Goal: Information Seeking & Learning: Learn about a topic

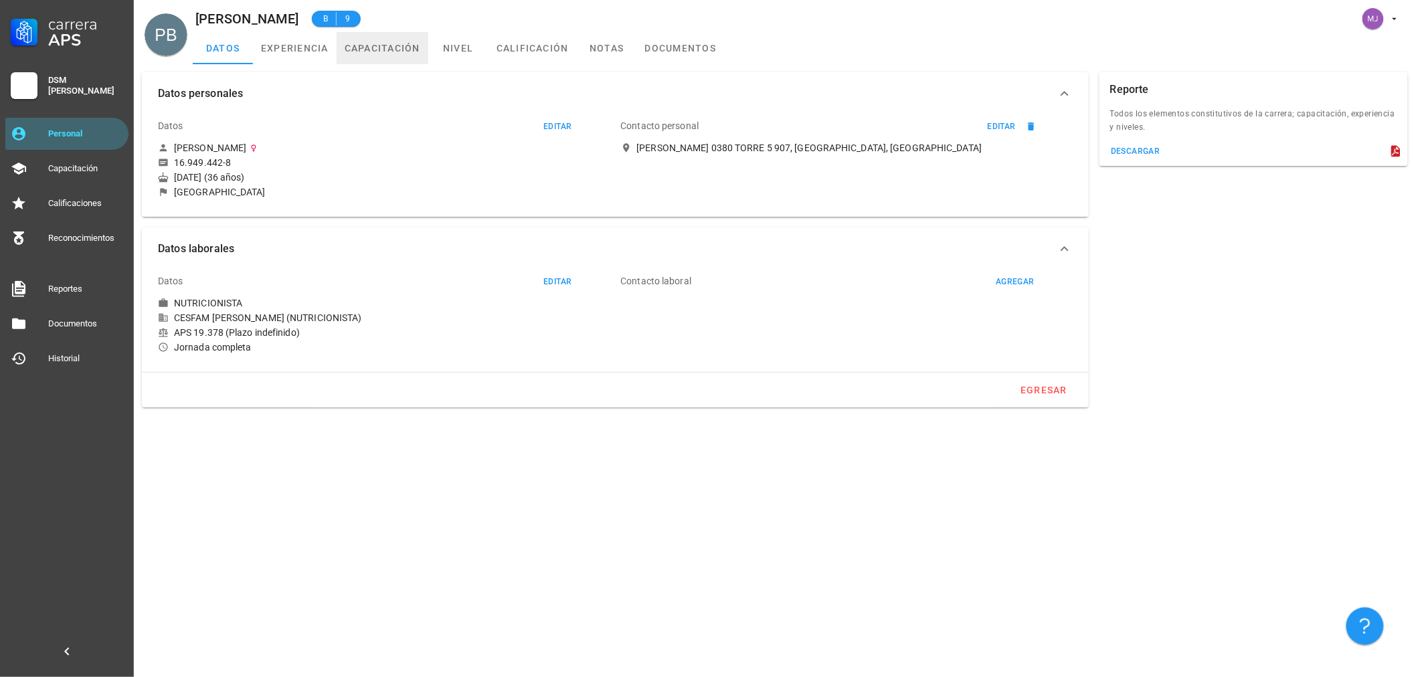
click at [383, 48] on link "capacitación" at bounding box center [383, 48] width 92 height 32
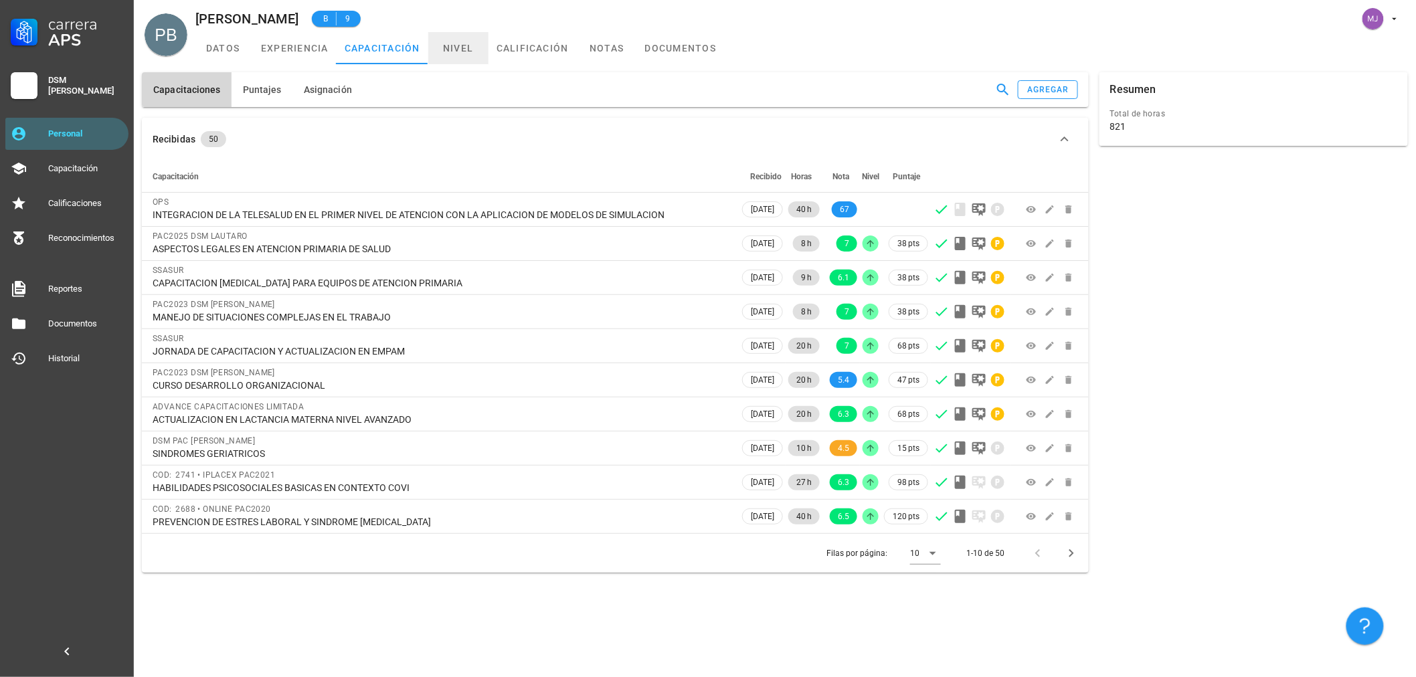
click at [468, 44] on link "nivel" at bounding box center [458, 48] width 60 height 32
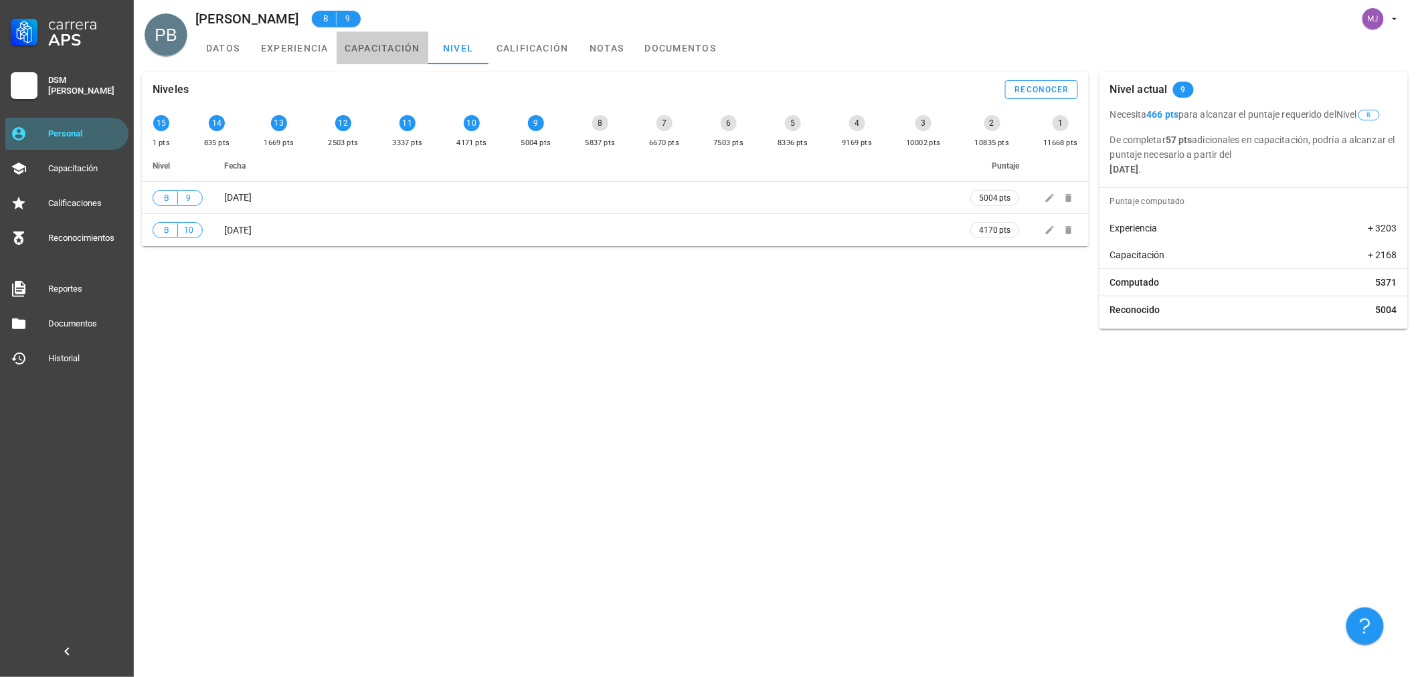
click at [389, 49] on link "capacitación" at bounding box center [383, 48] width 92 height 32
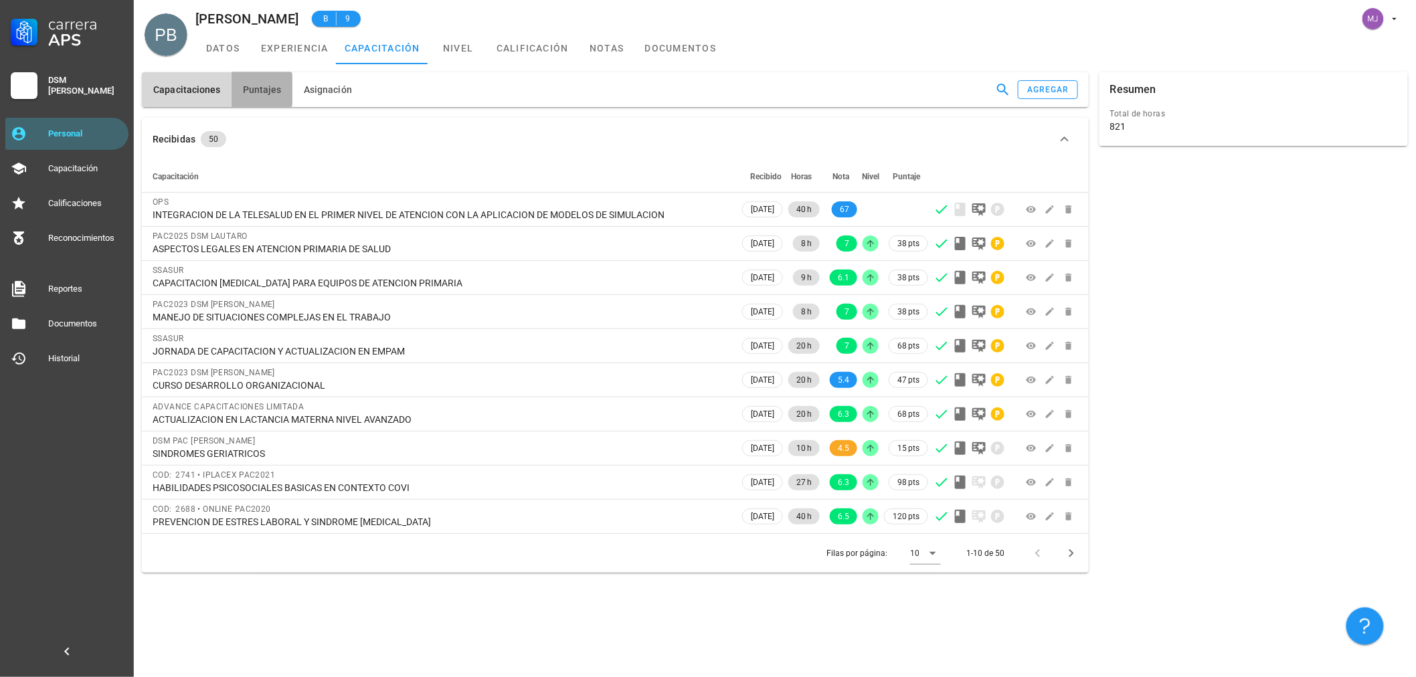
click at [257, 90] on span "Puntajes" at bounding box center [261, 89] width 39 height 11
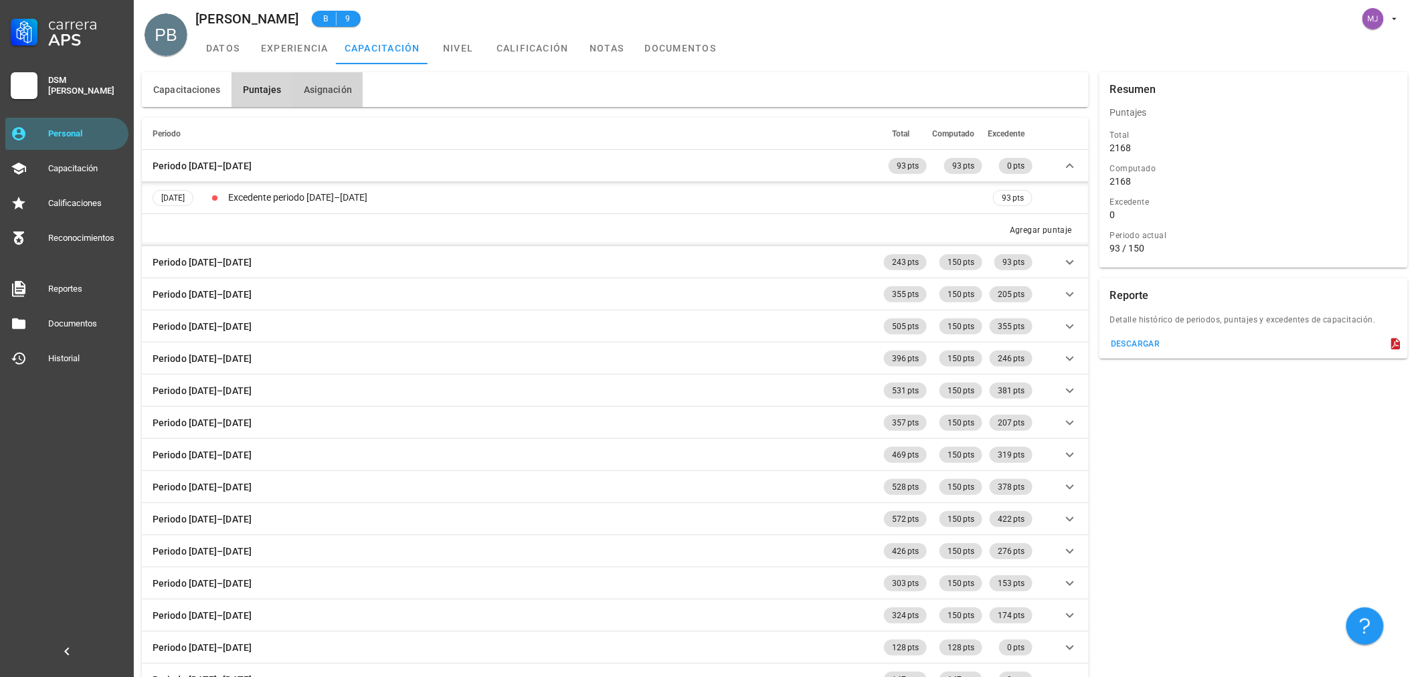
click at [353, 90] on button "Asignación" at bounding box center [327, 89] width 70 height 35
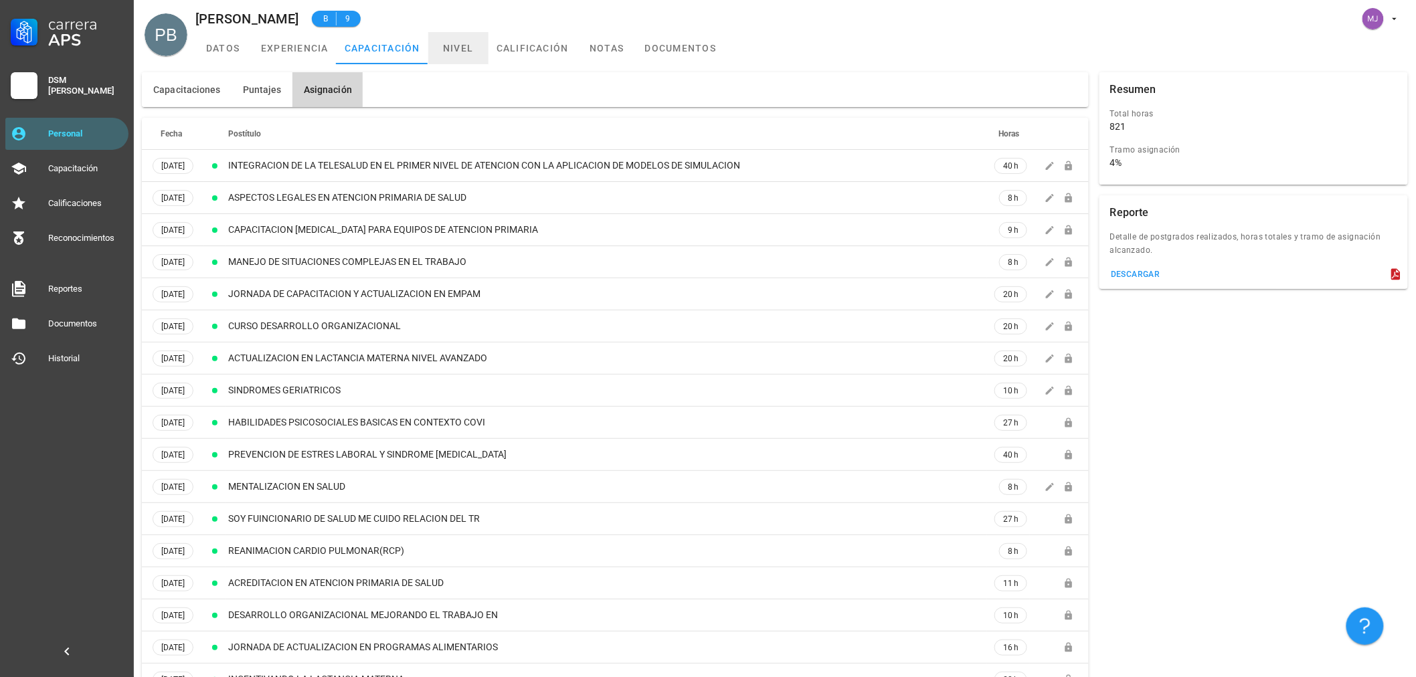
click at [458, 43] on link "nivel" at bounding box center [458, 48] width 60 height 32
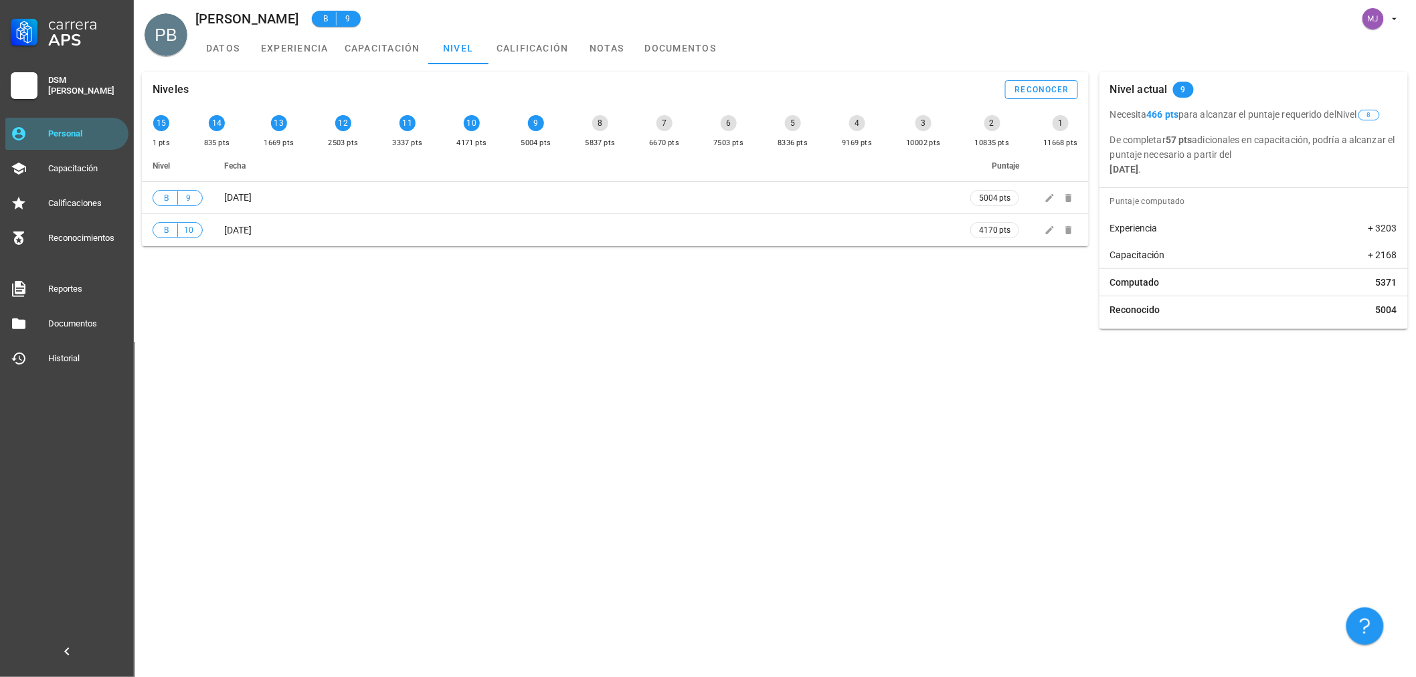
drag, startPoint x: 1218, startPoint y: 166, endPoint x: 1115, endPoint y: 114, distance: 115.5
click at [1115, 114] on div "Necesita 466 pts para alcanzar el puntaje requerido del Nivel 8 De completar 57…" at bounding box center [1253, 142] width 308 height 70
